Goal: Navigation & Orientation: Go to known website

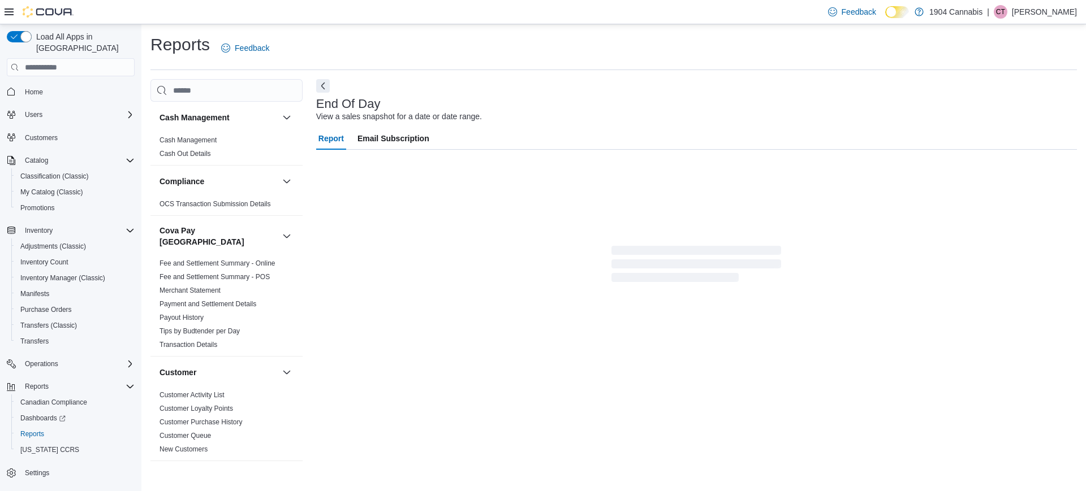
click at [1055, 13] on p "[PERSON_NAME]" at bounding box center [1044, 12] width 65 height 14
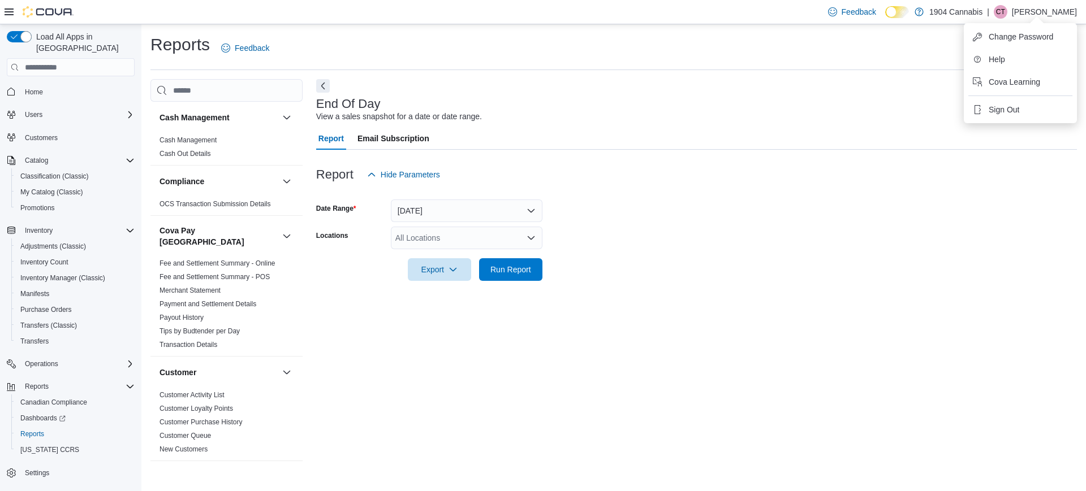
click at [1055, 13] on p "[PERSON_NAME]" at bounding box center [1044, 12] width 65 height 14
click at [1057, 13] on p "[PERSON_NAME]" at bounding box center [1044, 12] width 65 height 14
click at [1016, 103] on button "Sign Out" at bounding box center [1020, 110] width 104 height 18
